Goal: Check status: Check status

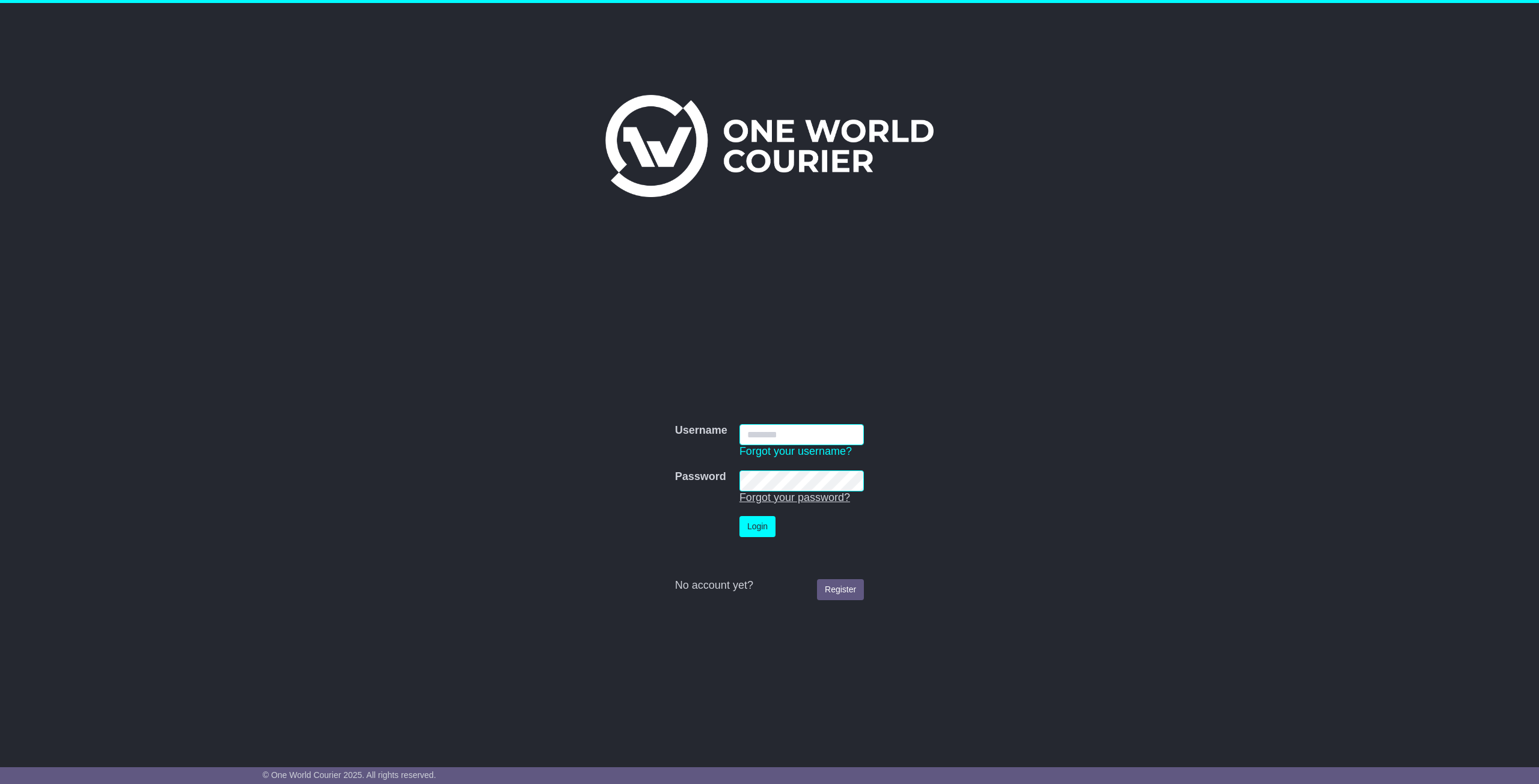
type input "*********"
click button "Login" at bounding box center [757, 526] width 36 height 21
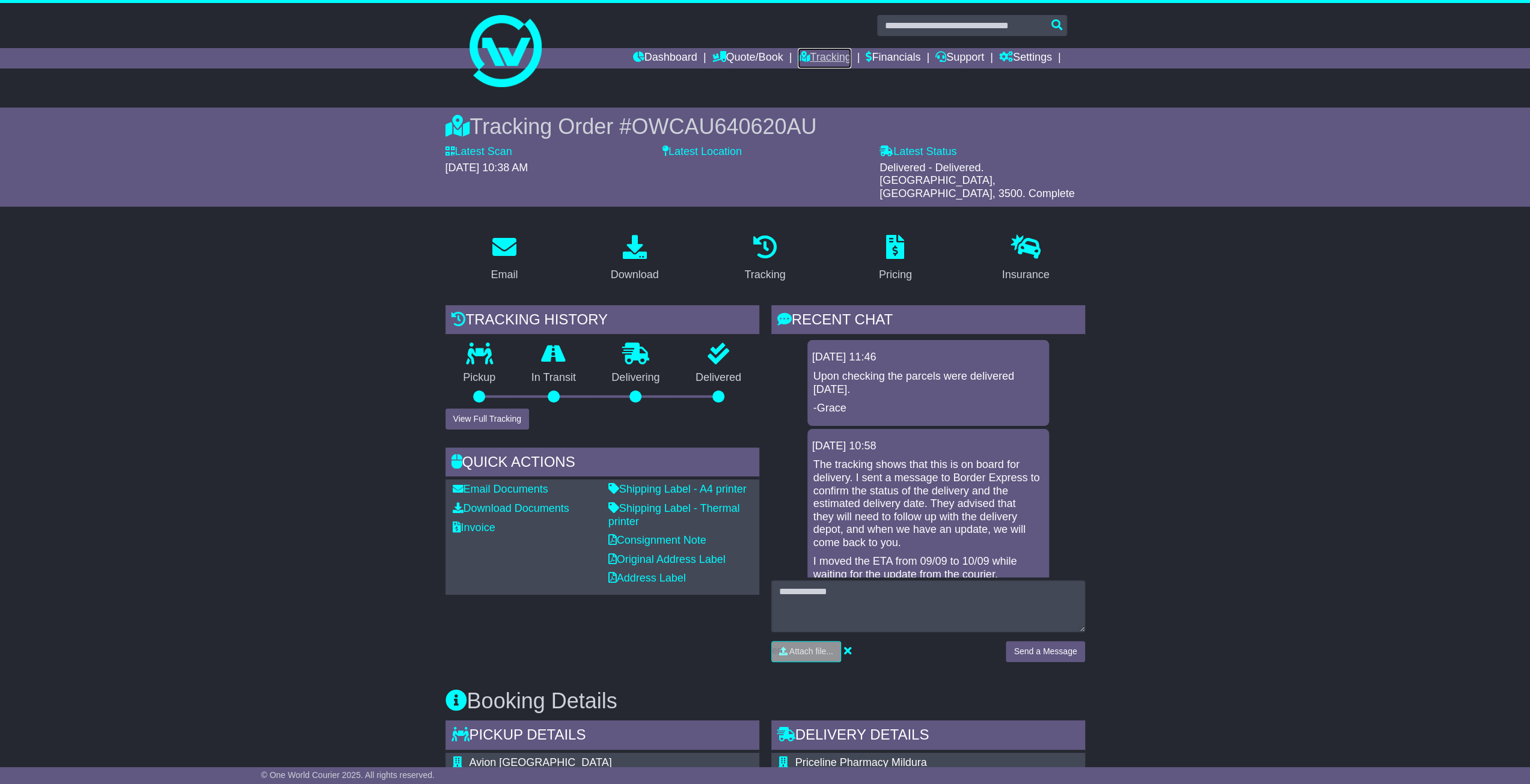
click at [821, 56] on link "Tracking" at bounding box center [824, 58] width 53 height 21
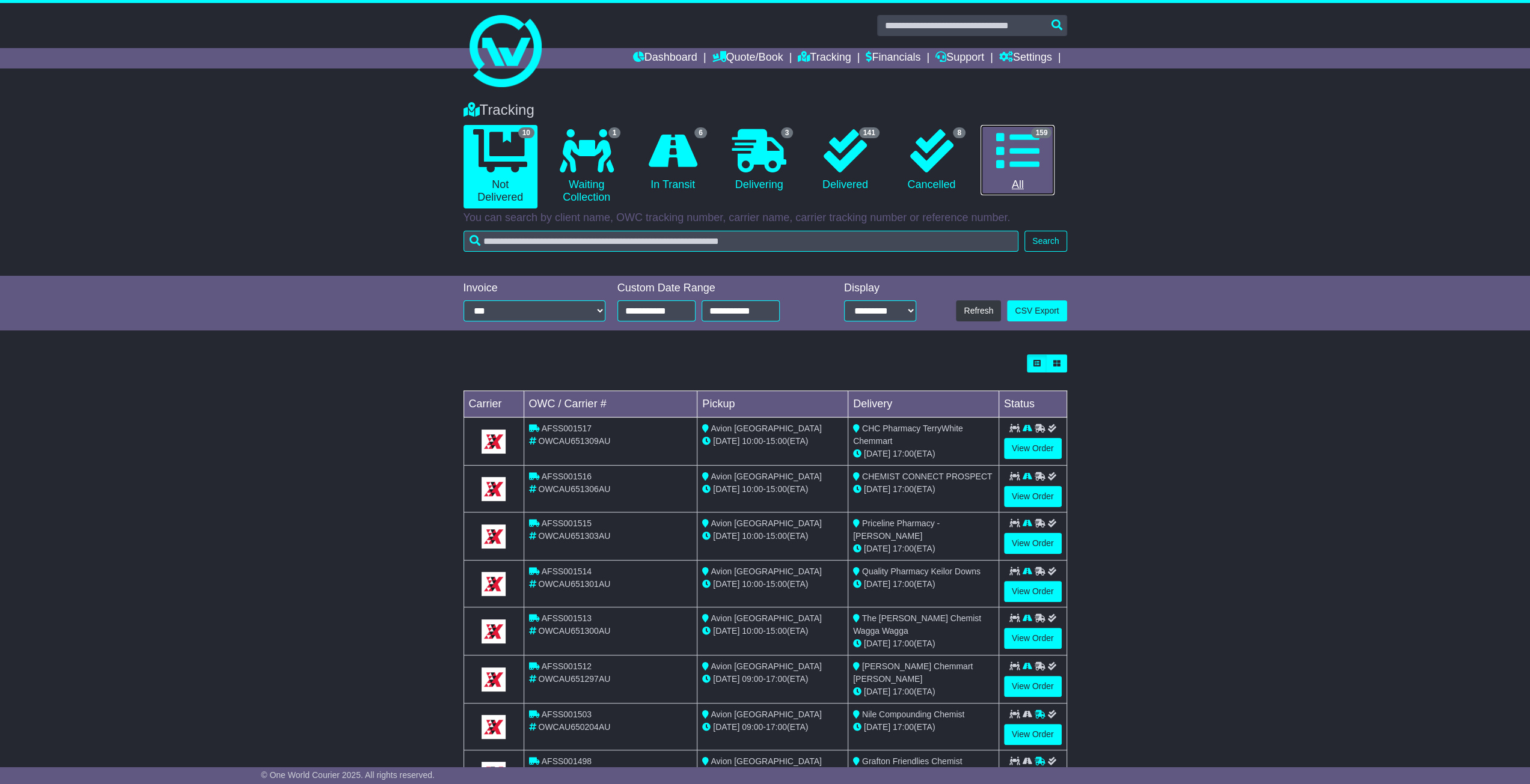
click at [1023, 154] on icon at bounding box center [1017, 151] width 43 height 43
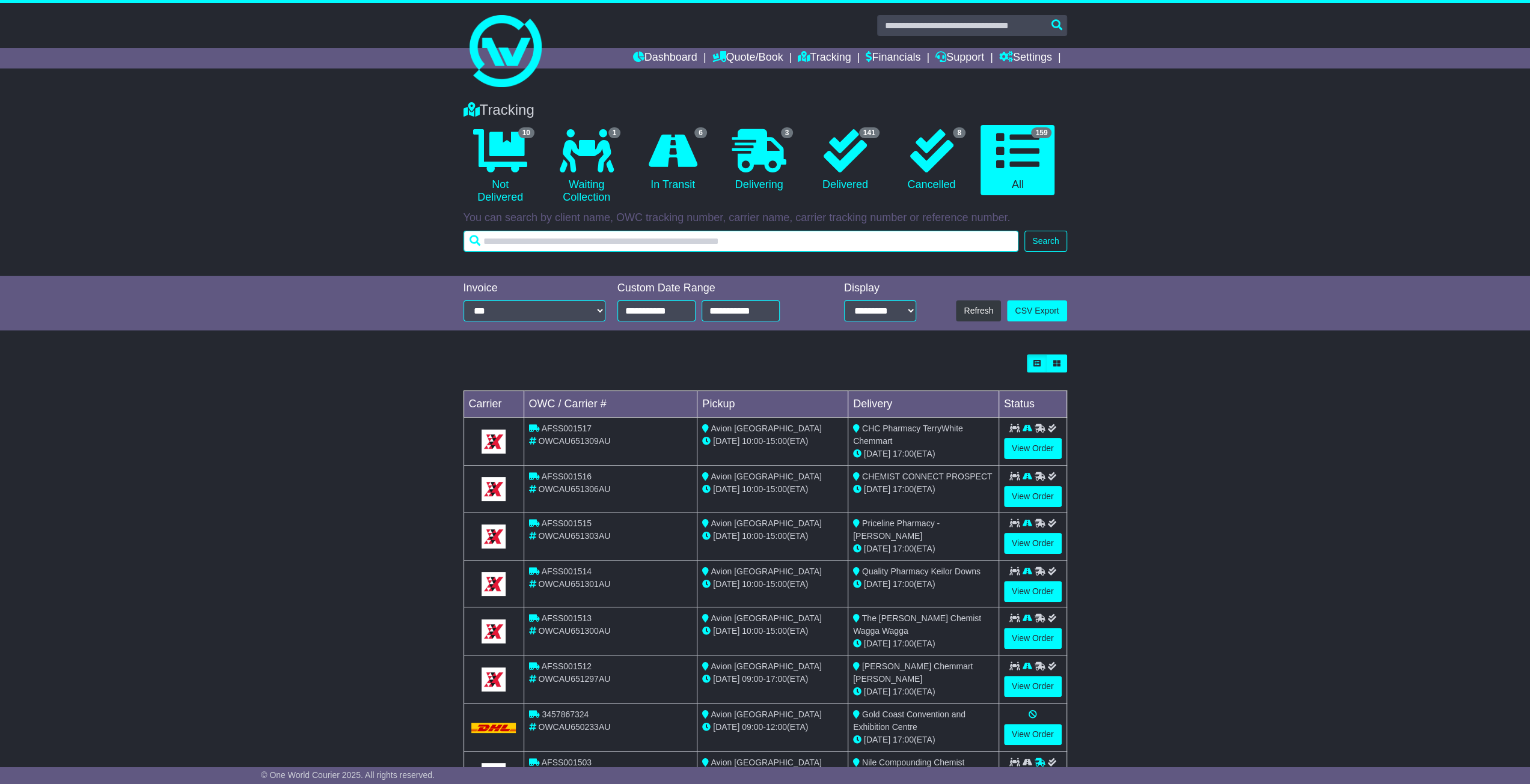
click at [780, 246] on input "text" at bounding box center [741, 241] width 556 height 21
type input "*******"
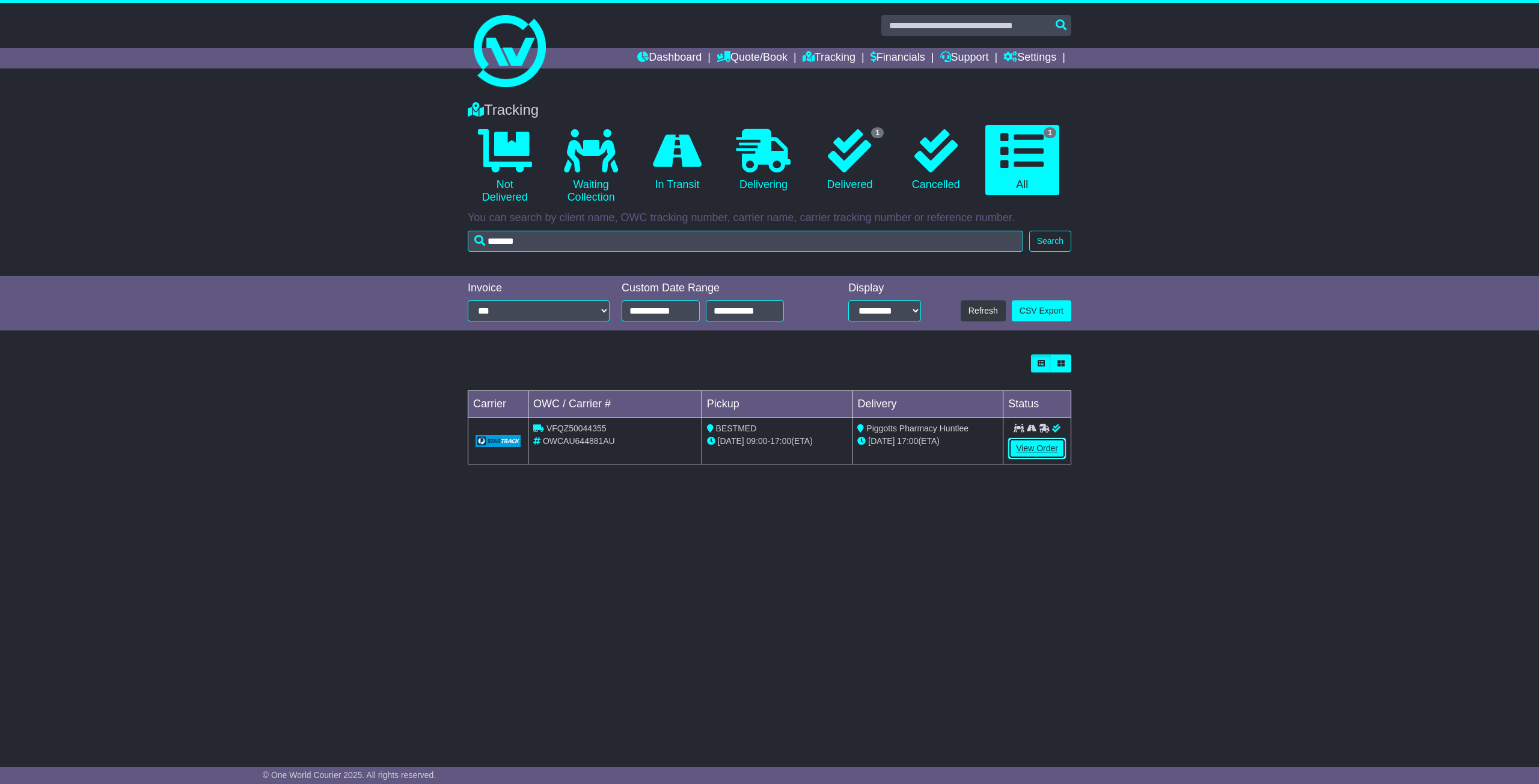
click at [1057, 452] on link "View Order" at bounding box center [1037, 448] width 57 height 21
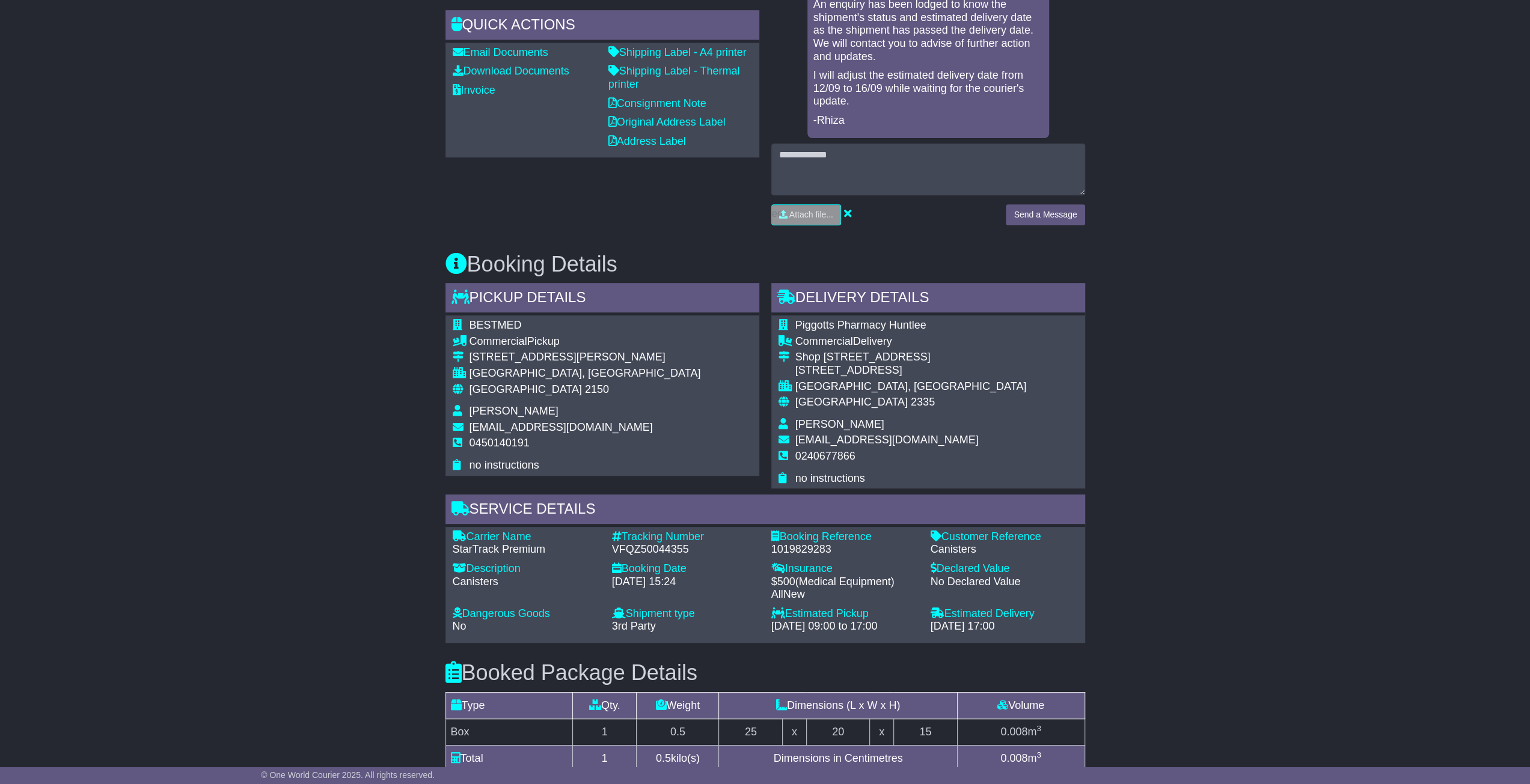
scroll to position [541, 0]
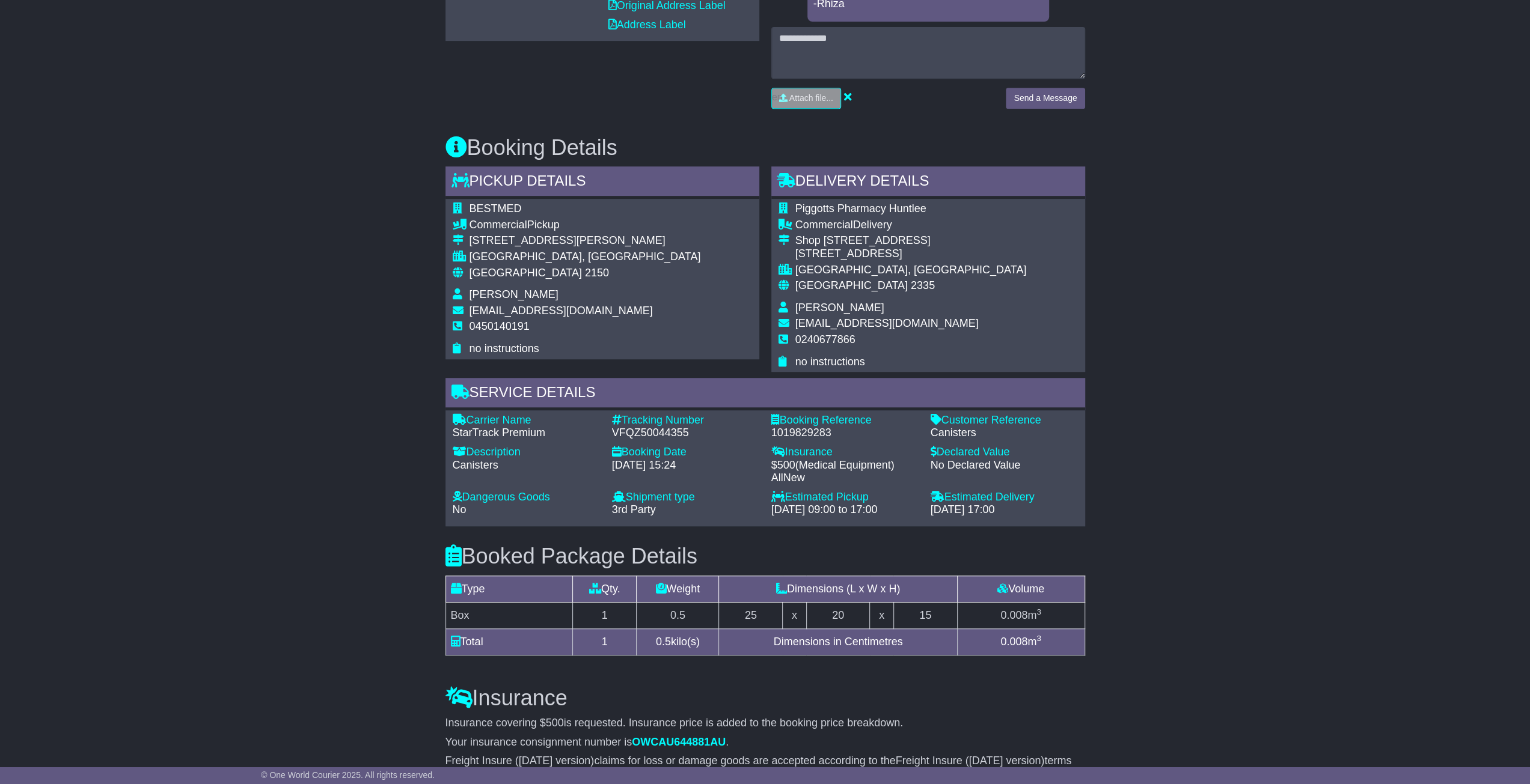
click at [1258, 643] on div "Email Download Tracking Pricing Insurance" at bounding box center [765, 392] width 1530 height 1442
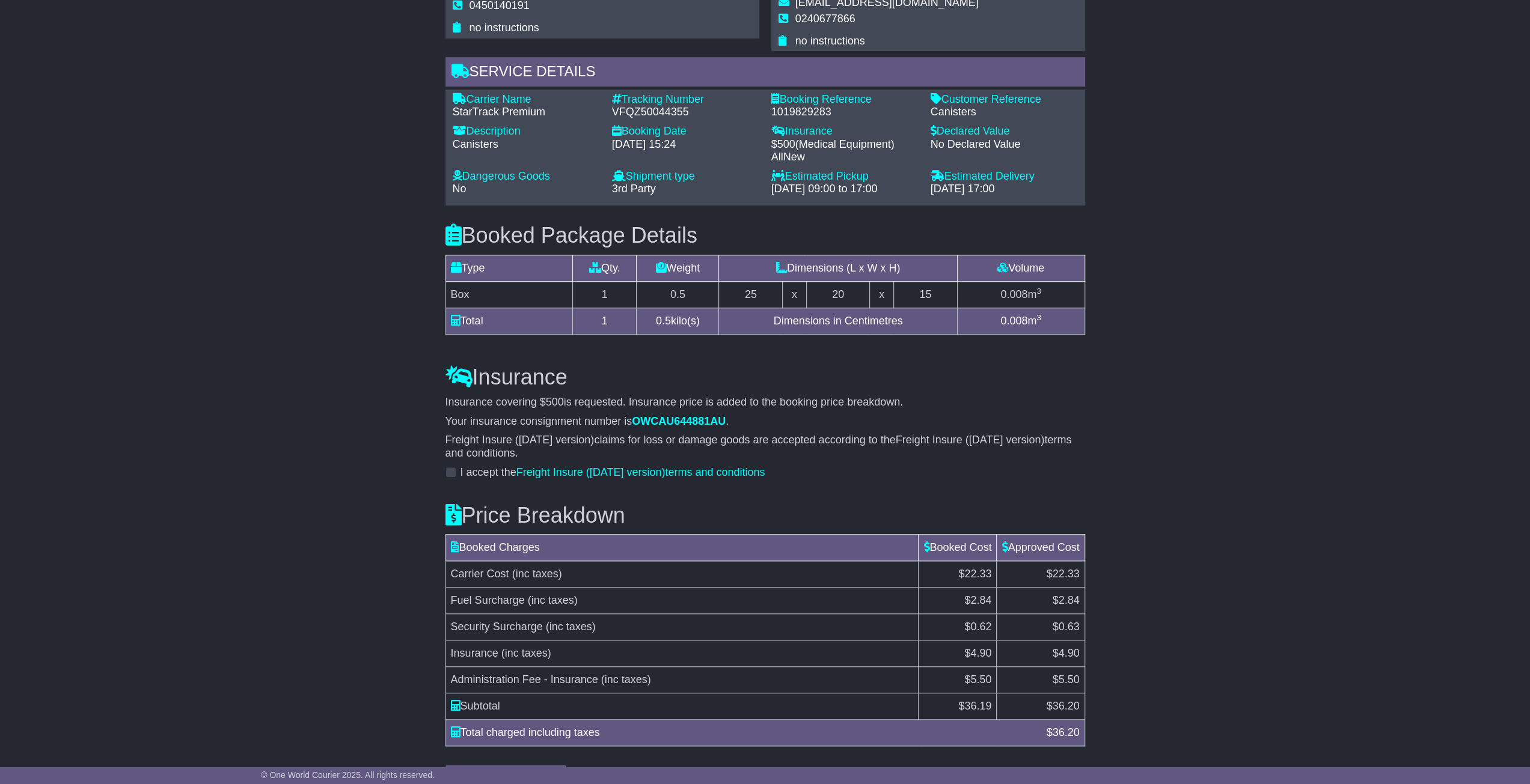
scroll to position [888, 0]
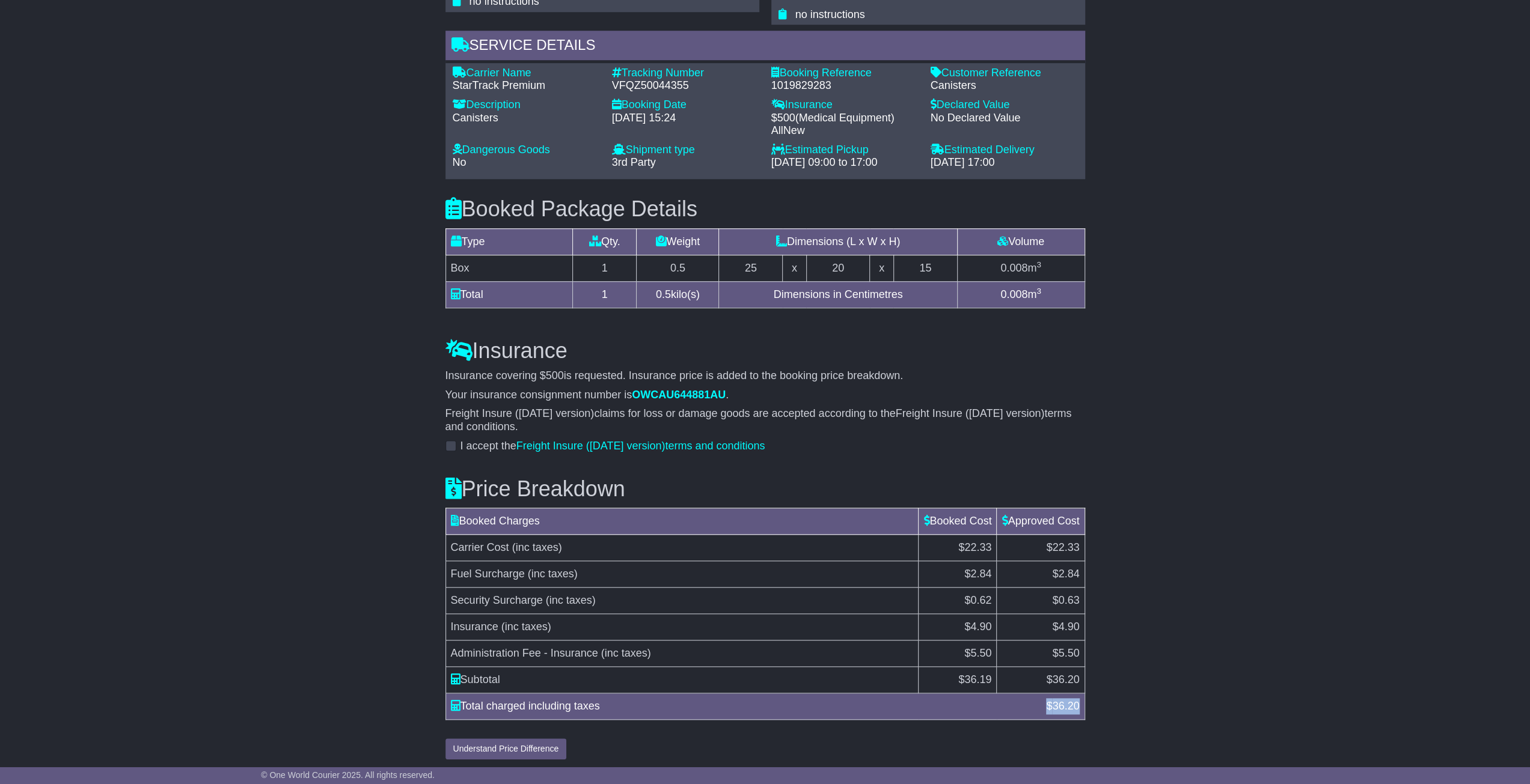
drag, startPoint x: 1043, startPoint y: 702, endPoint x: 1077, endPoint y: 703, distance: 34.0
click at [1077, 703] on div "$ 36.20" at bounding box center [1062, 706] width 45 height 16
copy div "$ 36.20"
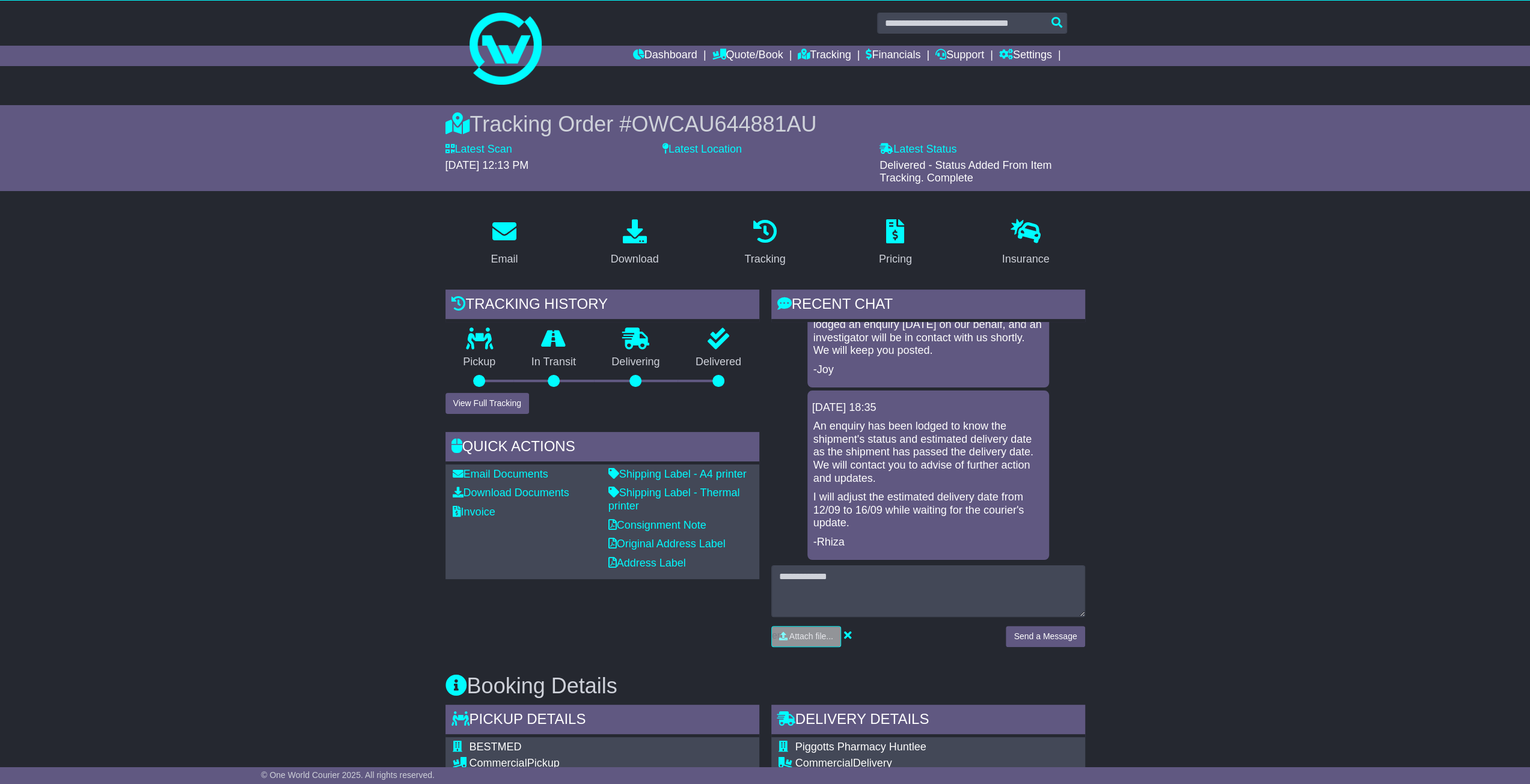
scroll to position [0, 0]
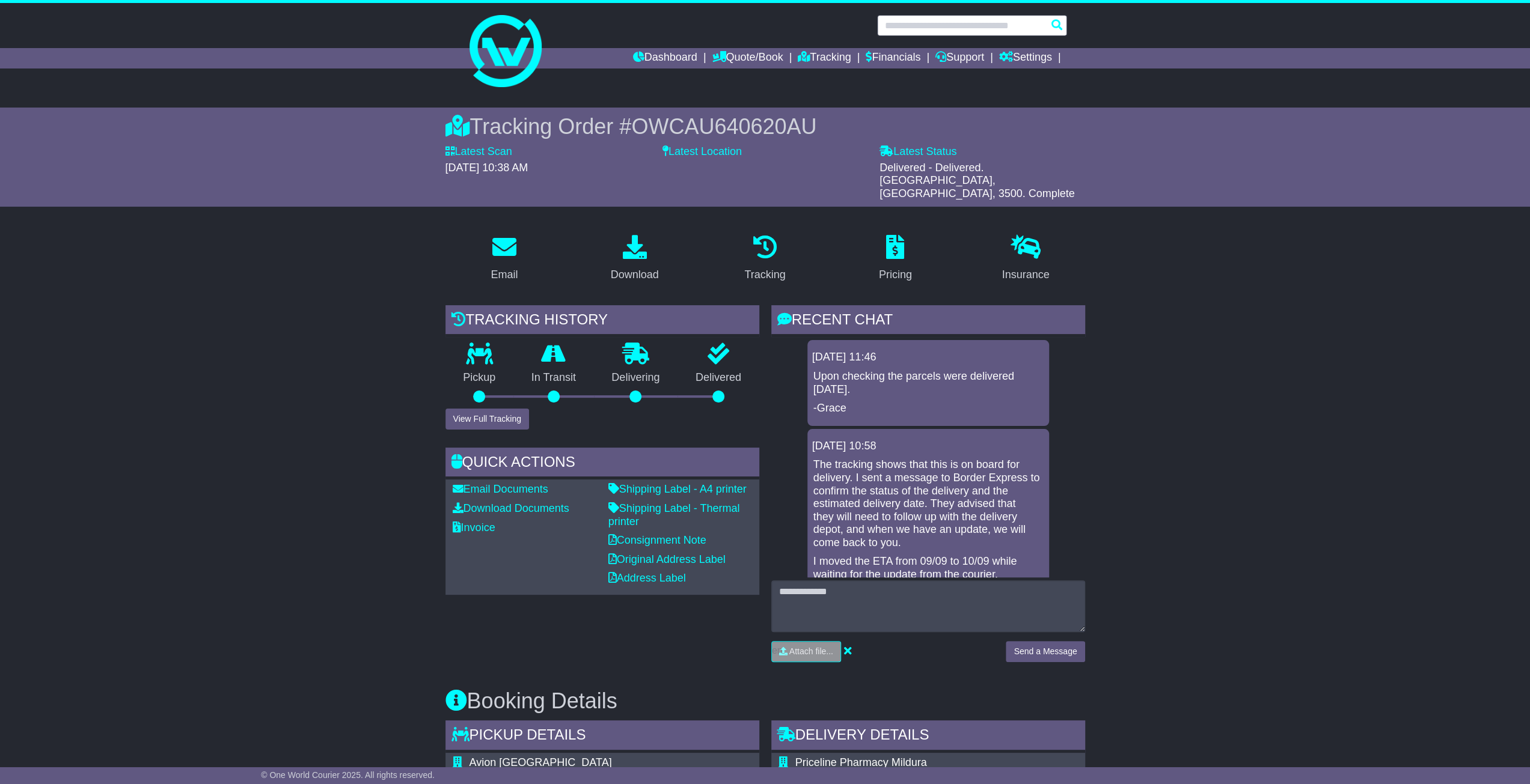
click at [1005, 24] on input "text" at bounding box center [972, 25] width 190 height 21
